Goal: Book appointment/travel/reservation

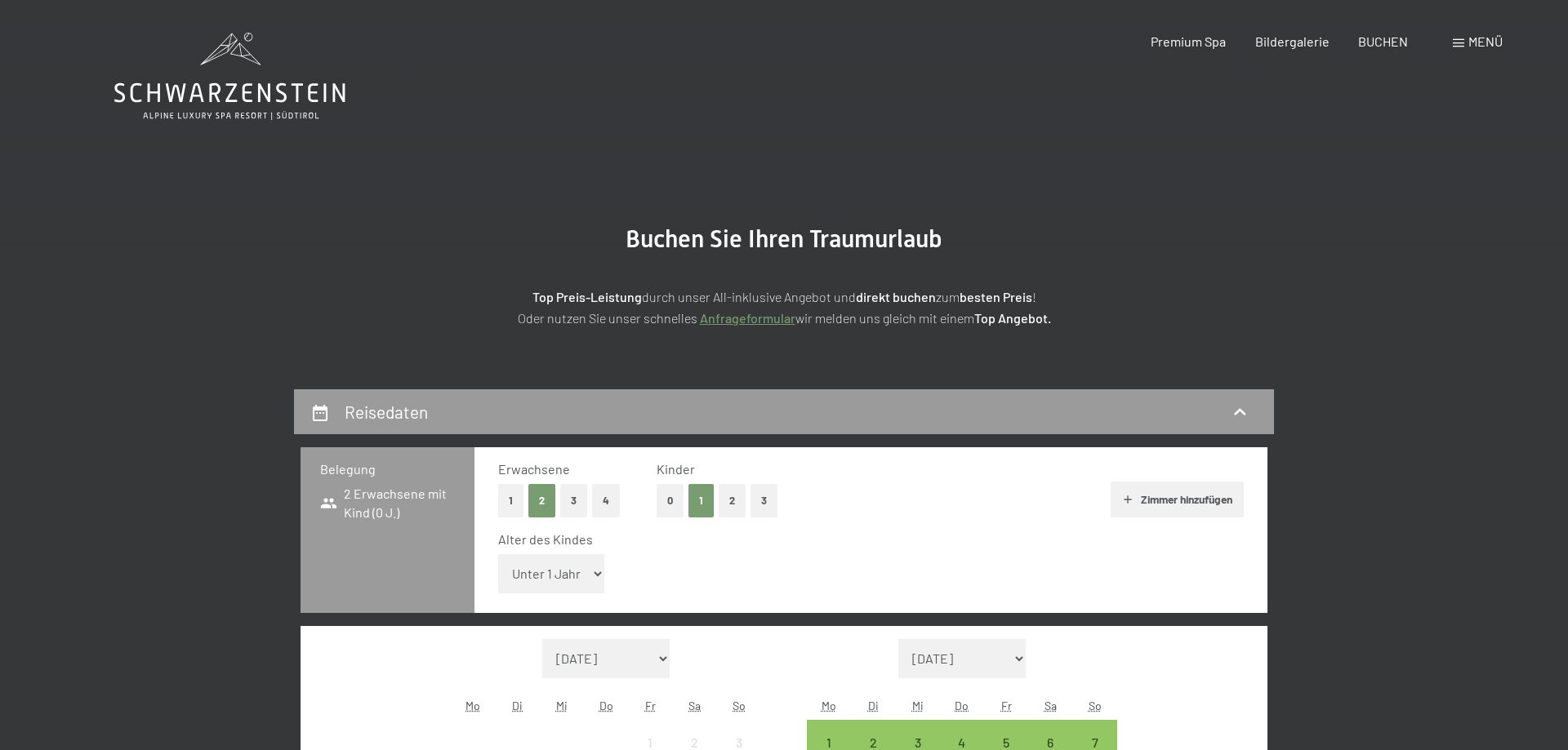
select select "5"
click option "5 Jahre" at bounding box center [0, 0] width 0 height 0
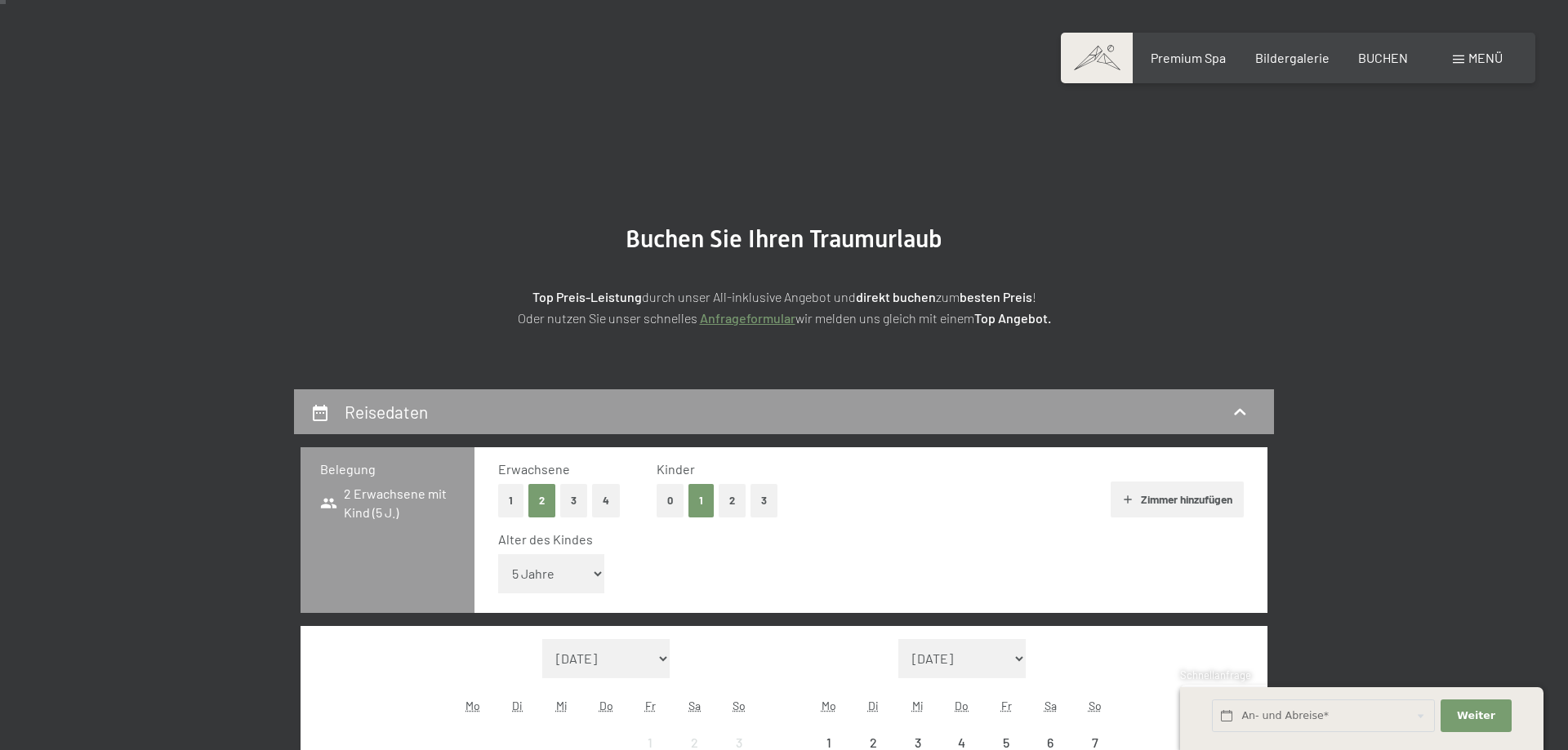
scroll to position [333, 0]
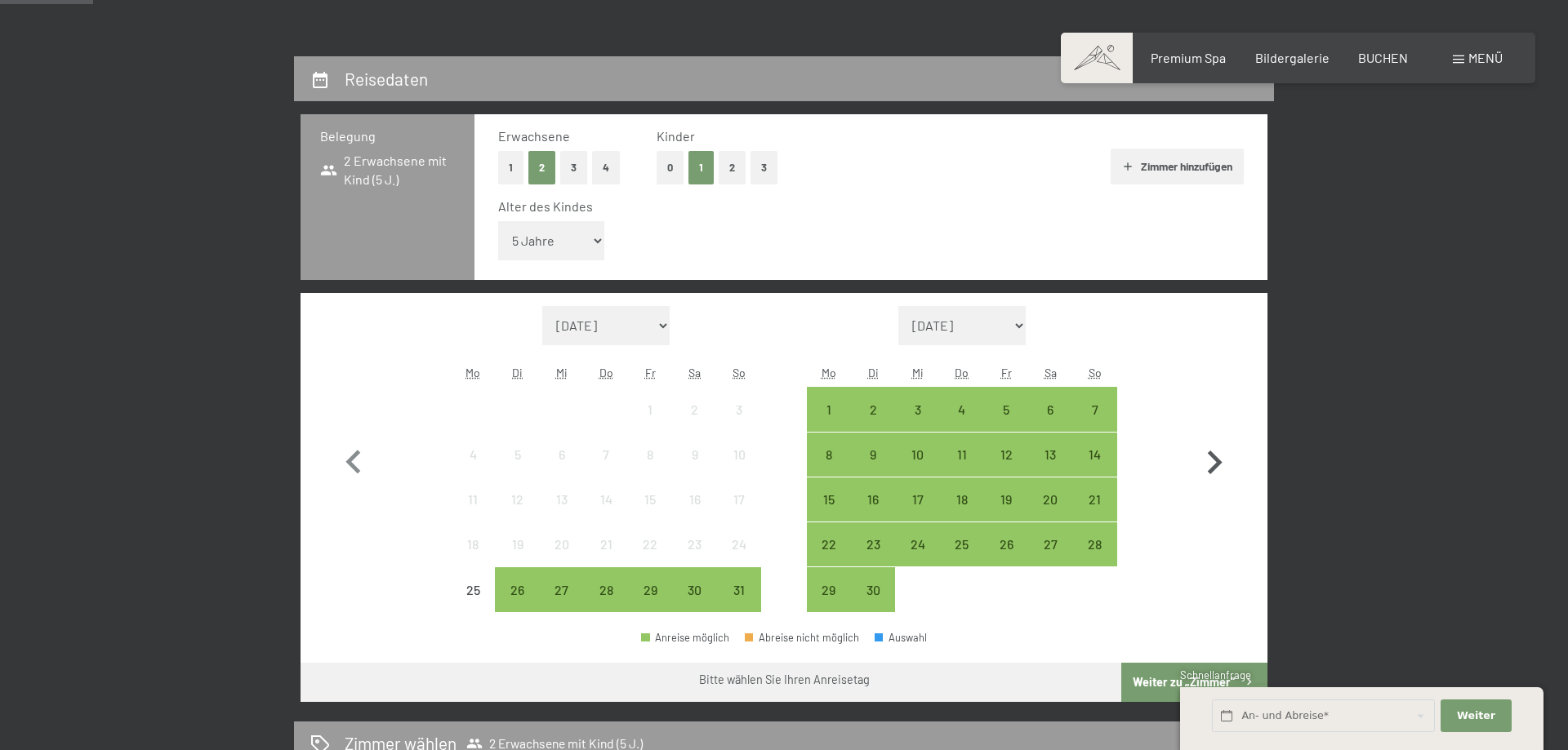
click at [1216, 463] on icon "button" at bounding box center [1214, 463] width 47 height 47
select select "[DATE]"
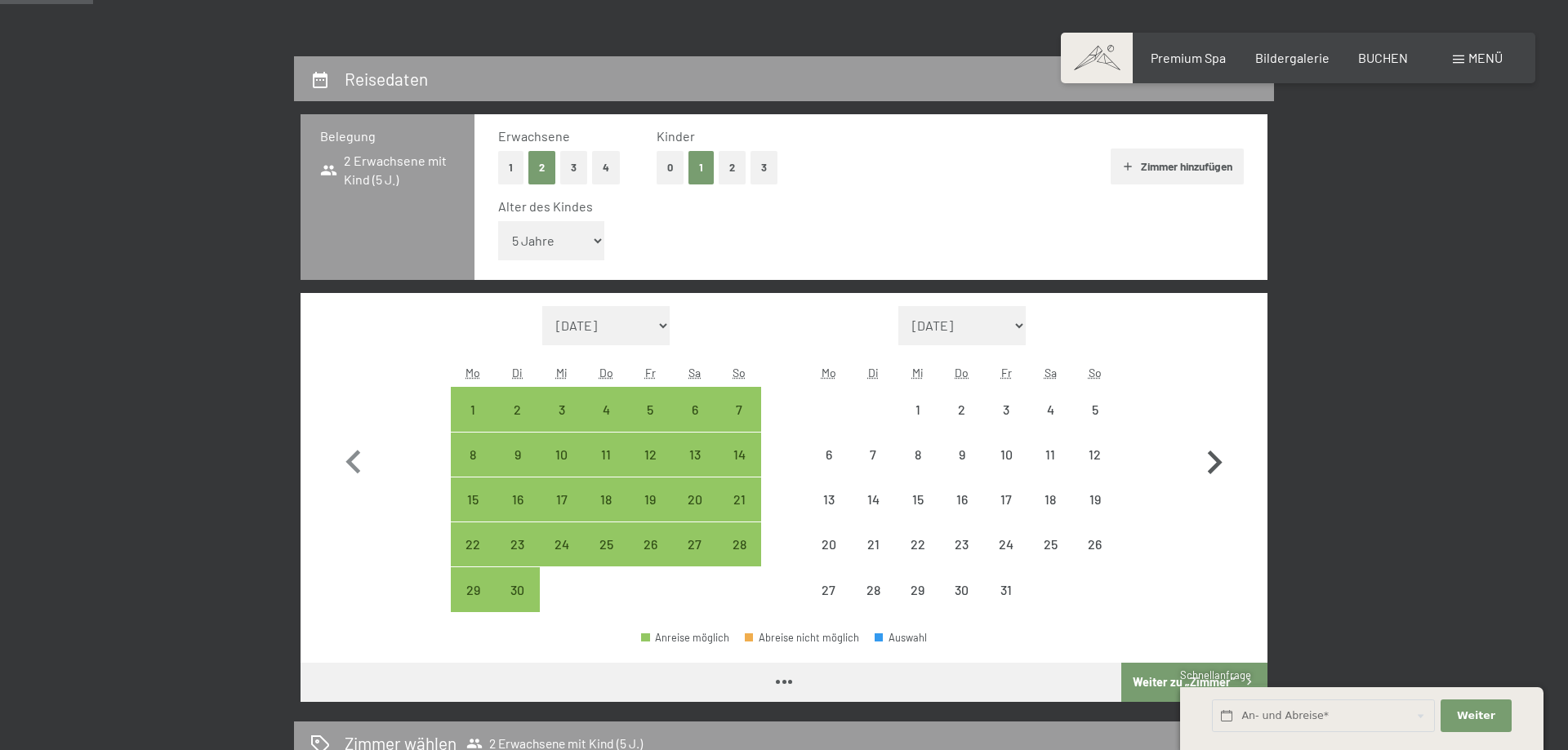
click at [1216, 463] on icon "button" at bounding box center [1214, 463] width 47 height 47
select select "[DATE]"
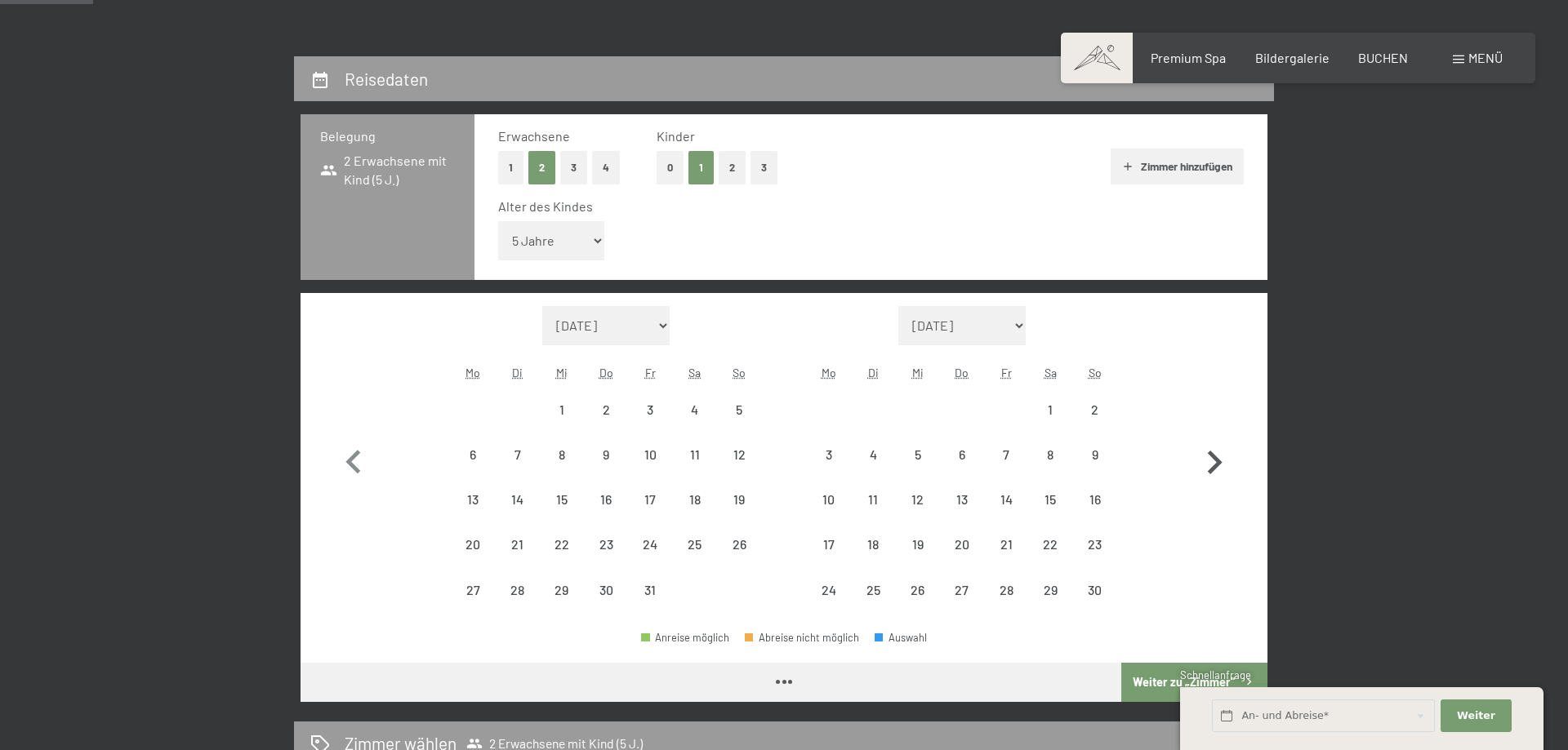
select select "[DATE]"
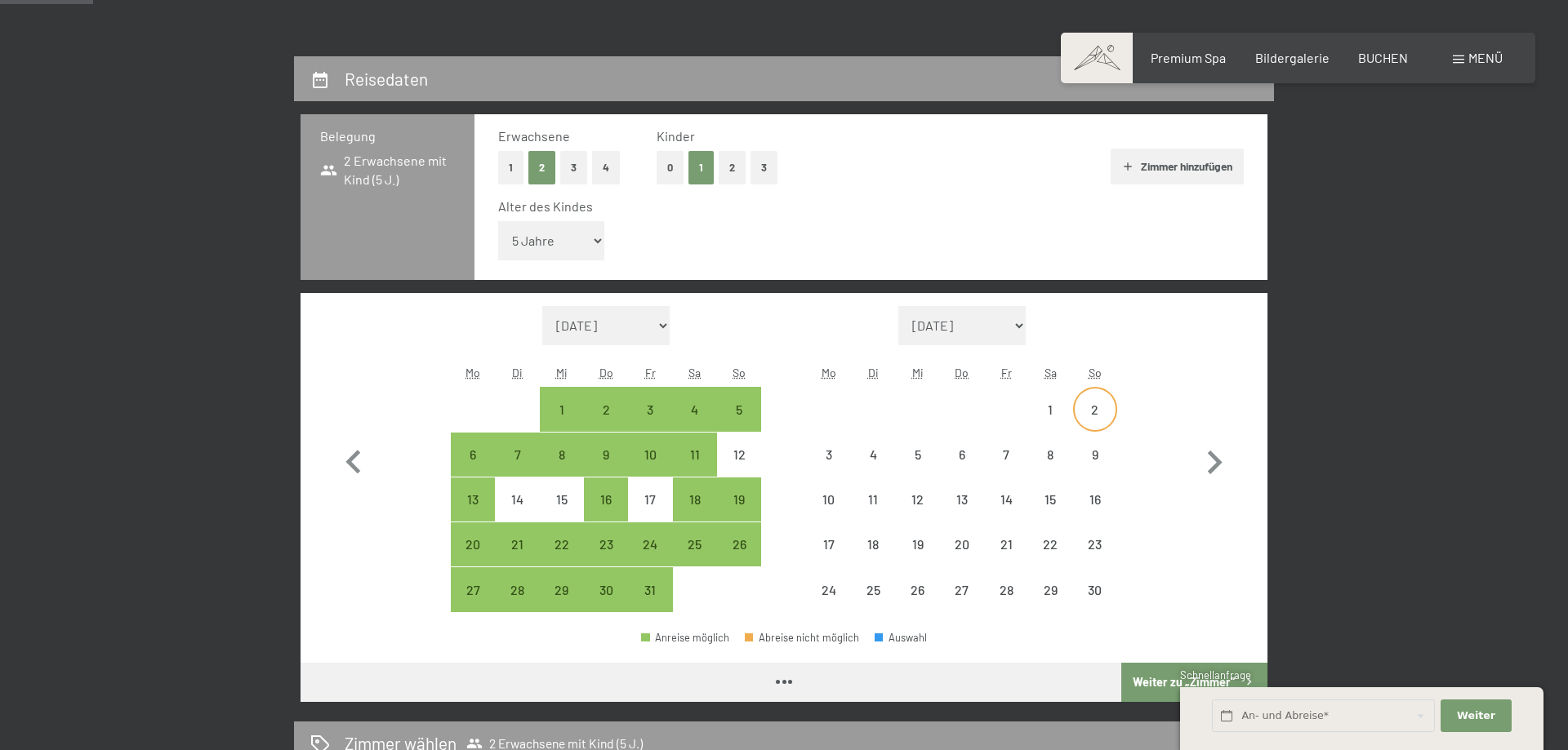
click at [1099, 411] on div "2" at bounding box center [1095, 424] width 41 height 41
select select "[DATE]"
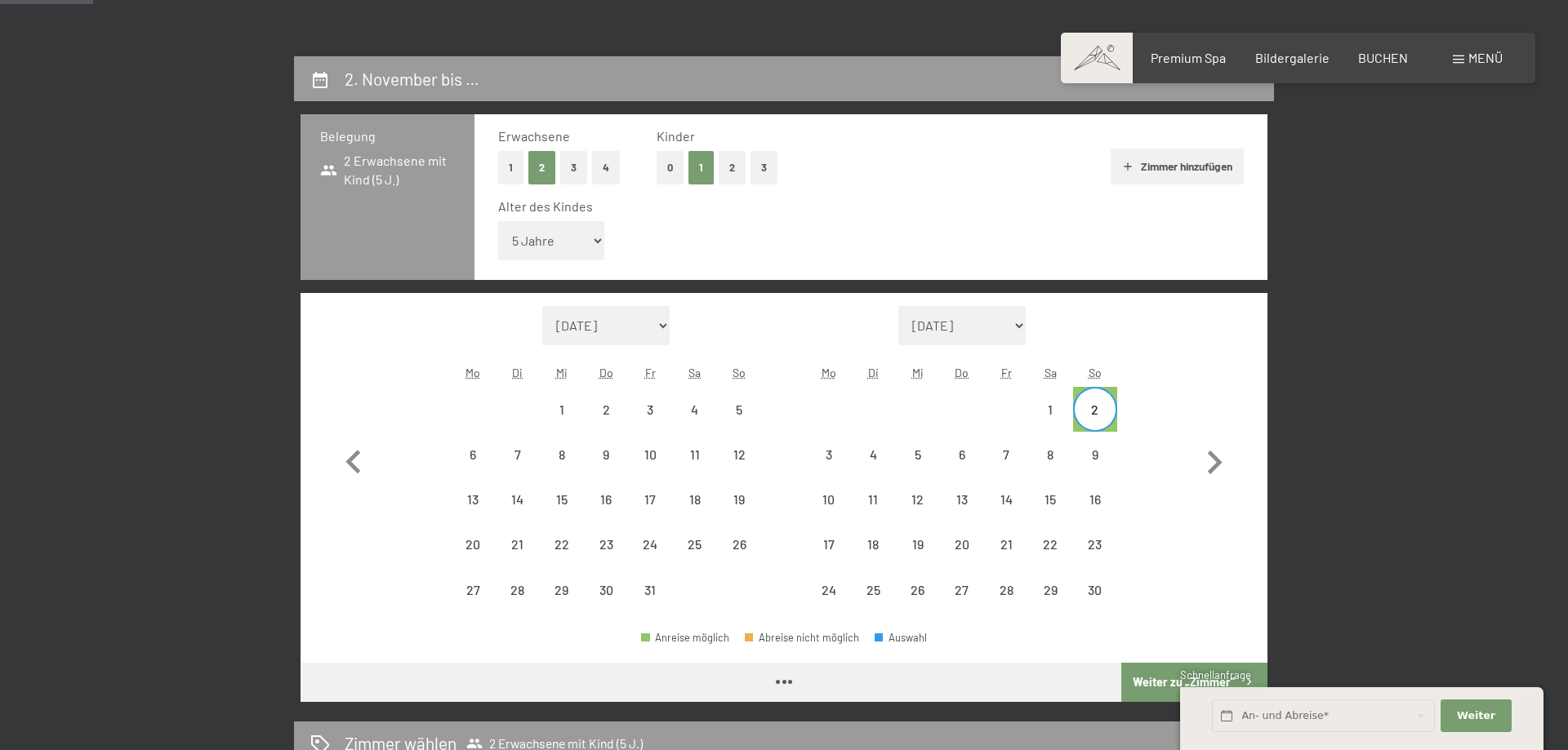
select select "[DATE]"
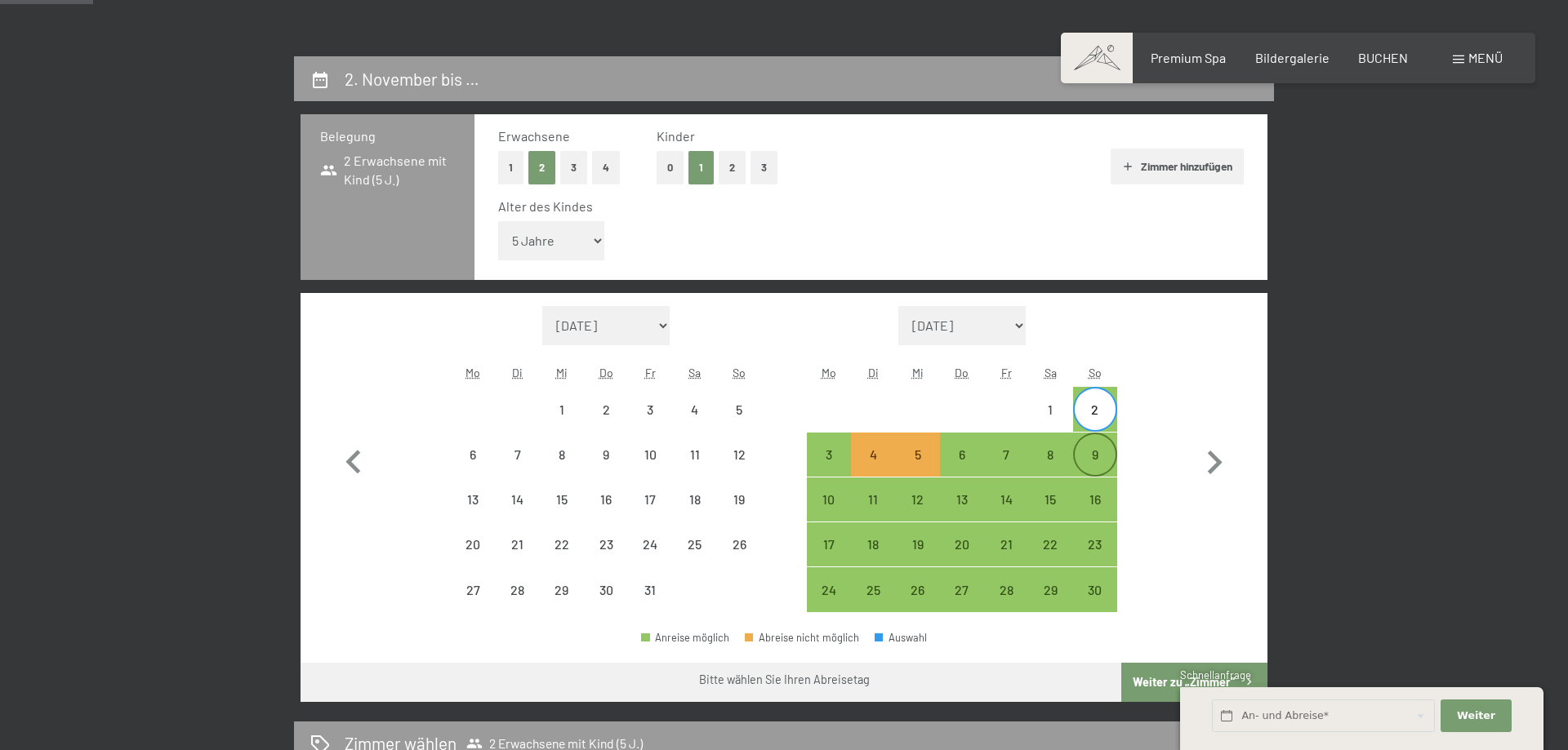
click at [1097, 454] on div "9" at bounding box center [1095, 469] width 41 height 41
select select "[DATE]"
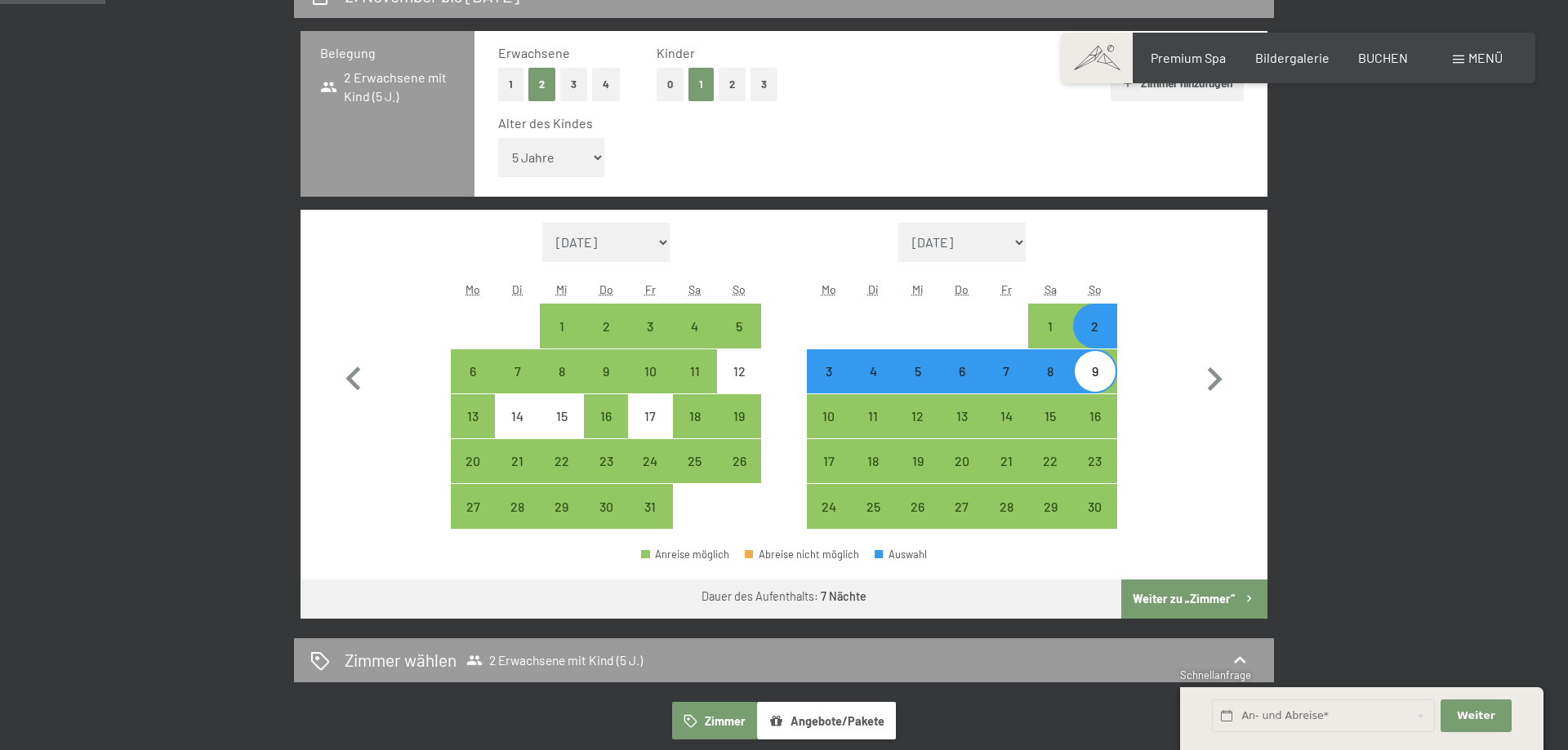
click at [1155, 594] on button "Weiter zu „Zimmer“" at bounding box center [1194, 599] width 146 height 39
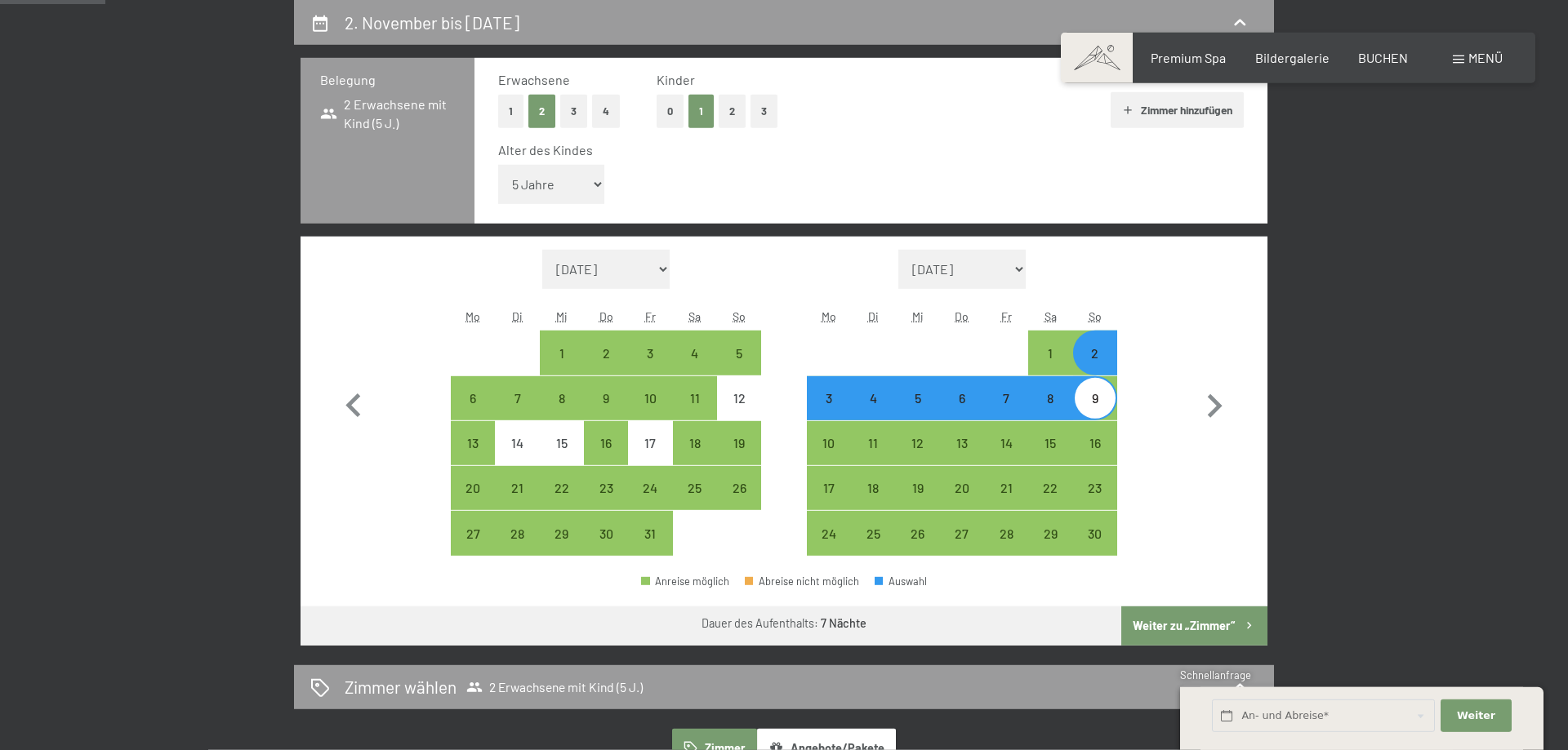
select select "[DATE]"
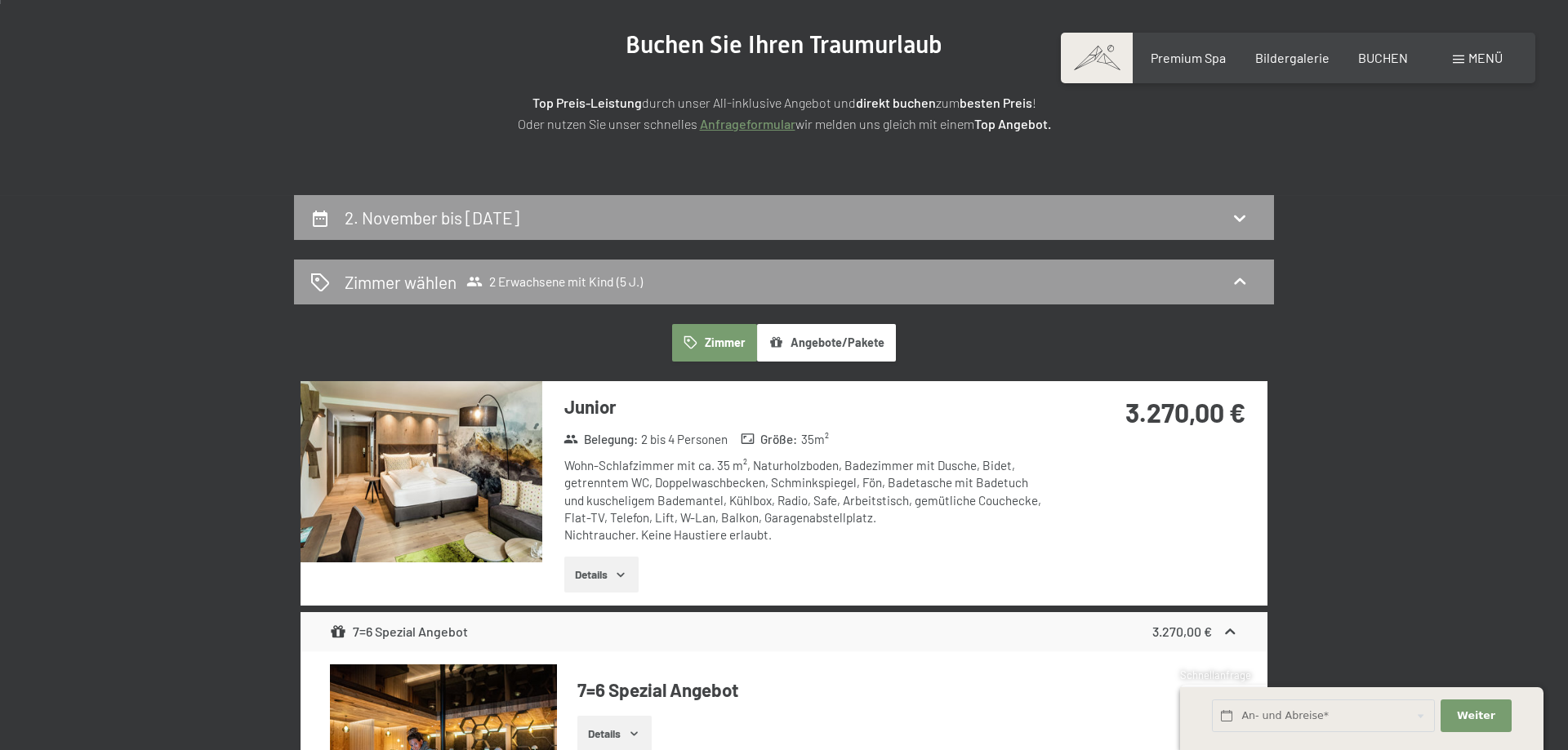
scroll to position [0, 0]
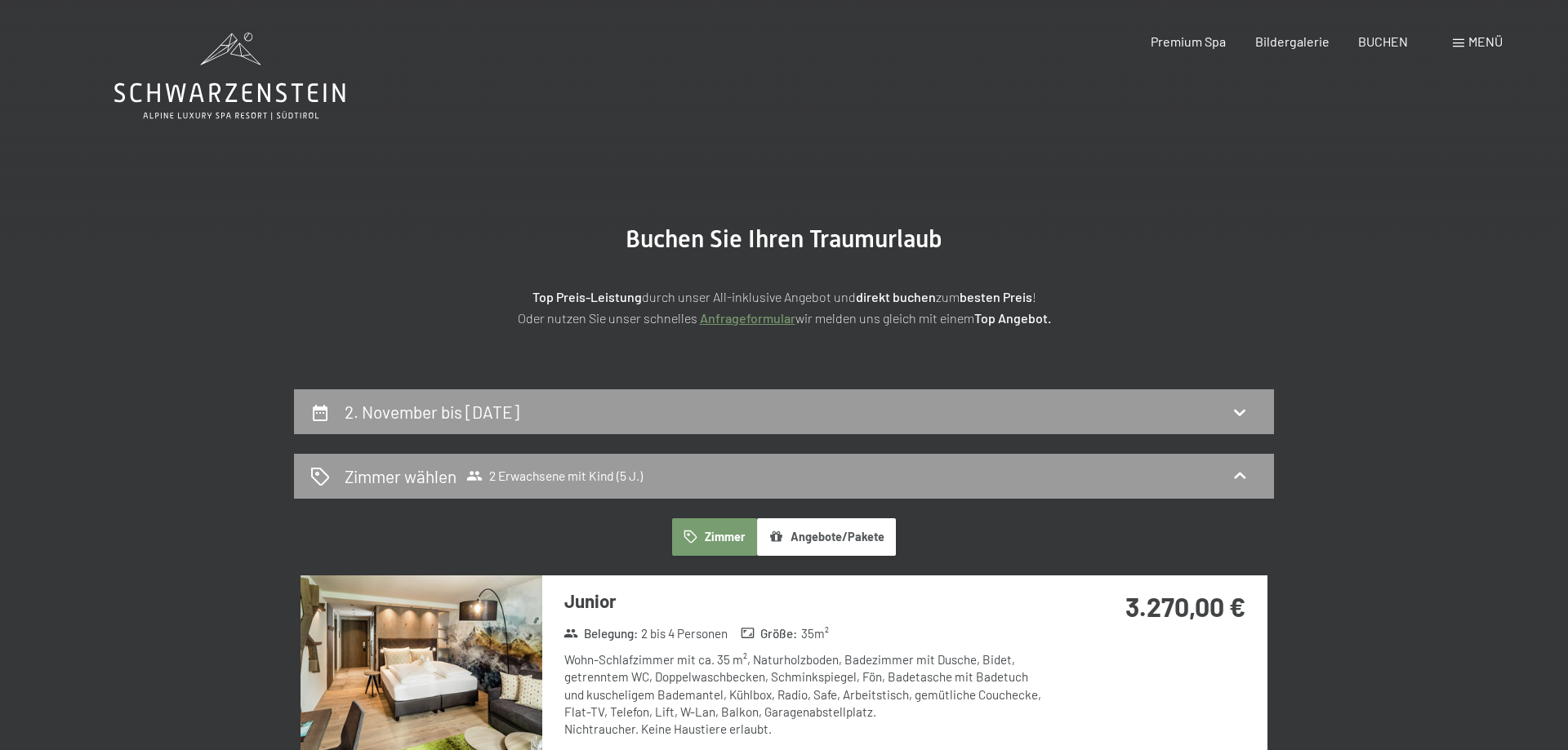
click at [278, 86] on icon at bounding box center [229, 93] width 231 height 20
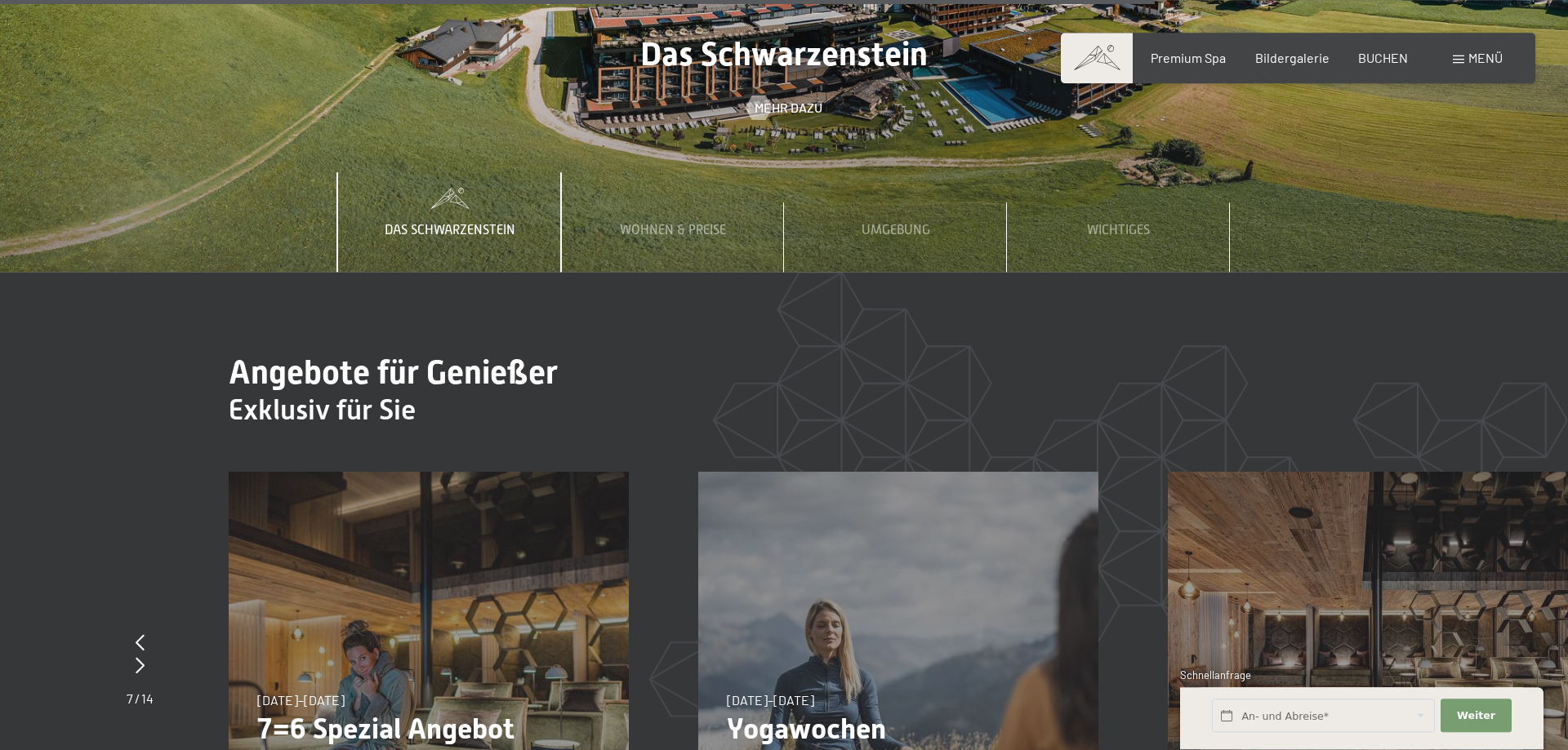
scroll to position [6105, 0]
